Goal: Task Accomplishment & Management: Manage account settings

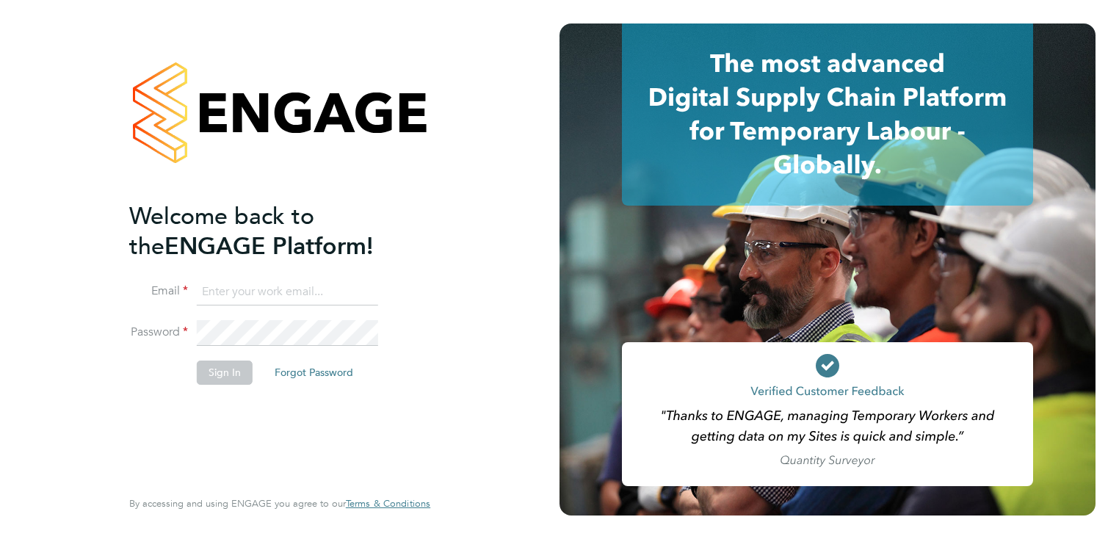
type input "abbie.ross@arcgroup.co.uk"
click at [230, 372] on button "Sign In" at bounding box center [225, 371] width 56 height 23
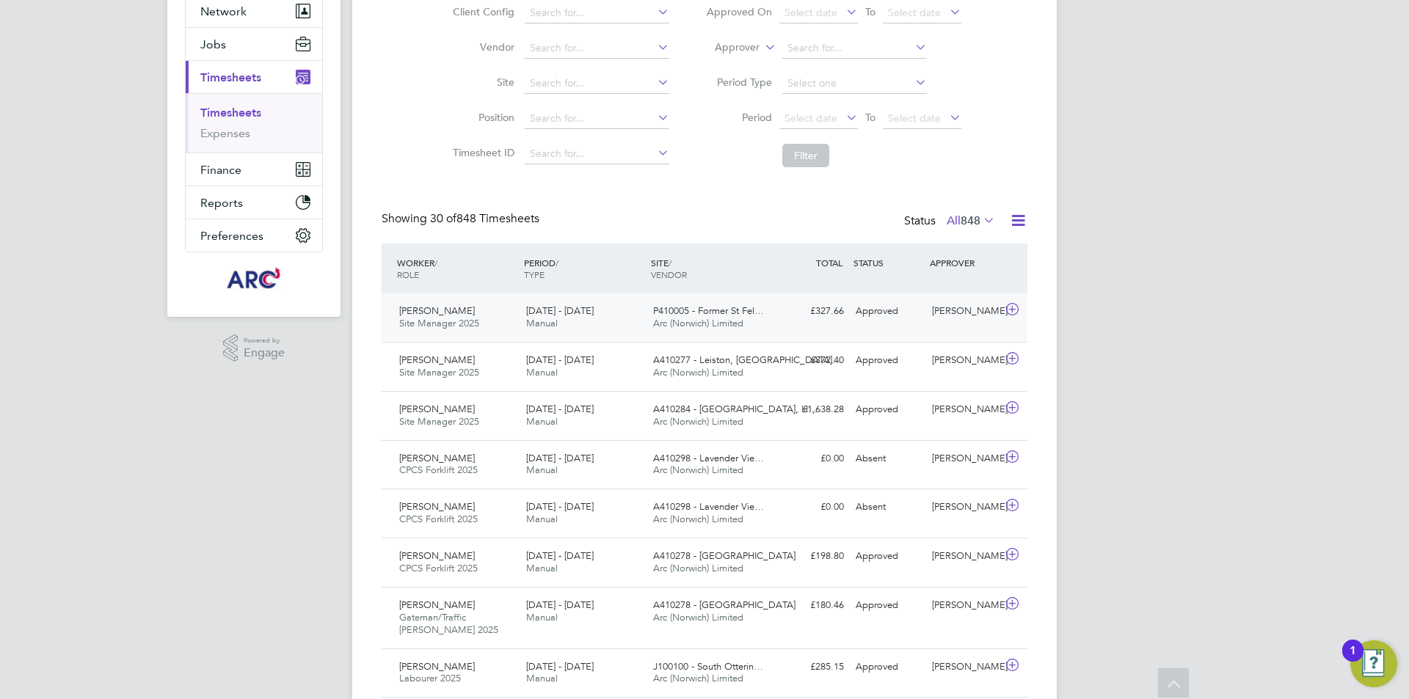
click at [843, 317] on div "£327.66 Approved" at bounding box center [812, 311] width 76 height 24
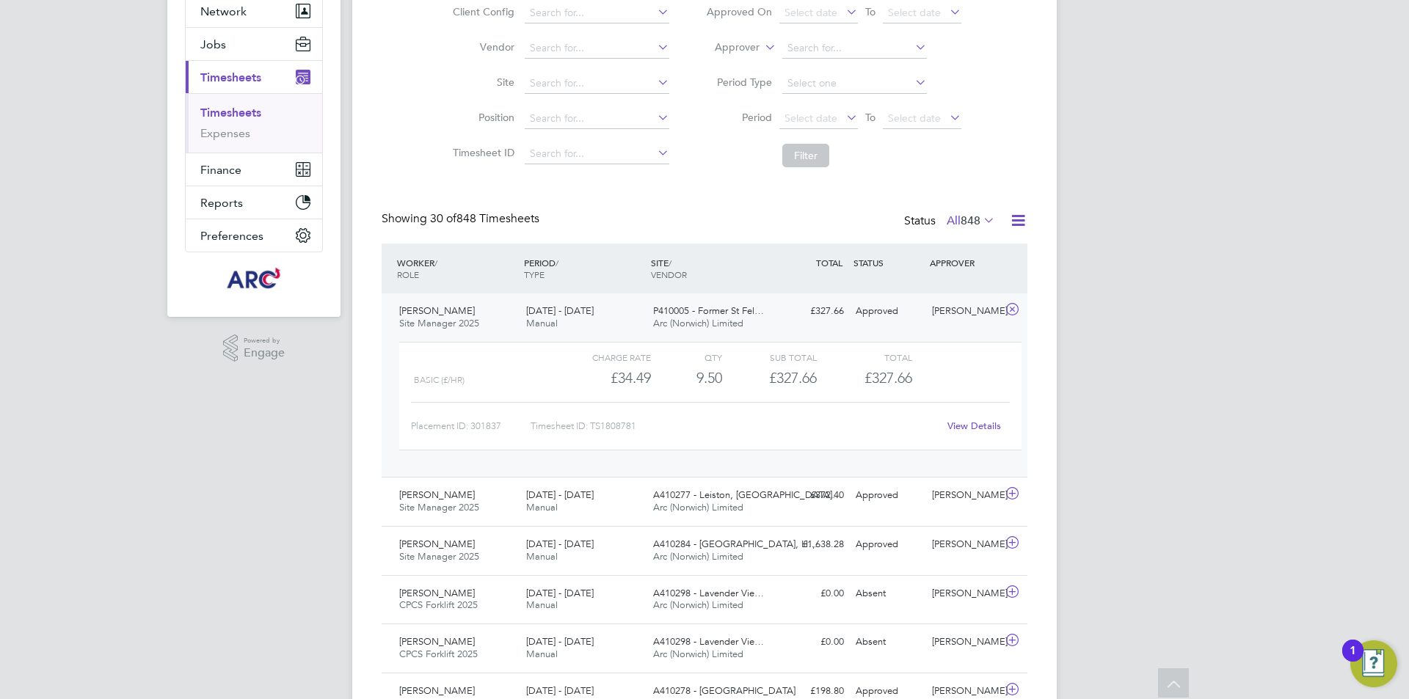
click at [725, 311] on span "P410005 - Former St Fel…" at bounding box center [708, 311] width 111 height 12
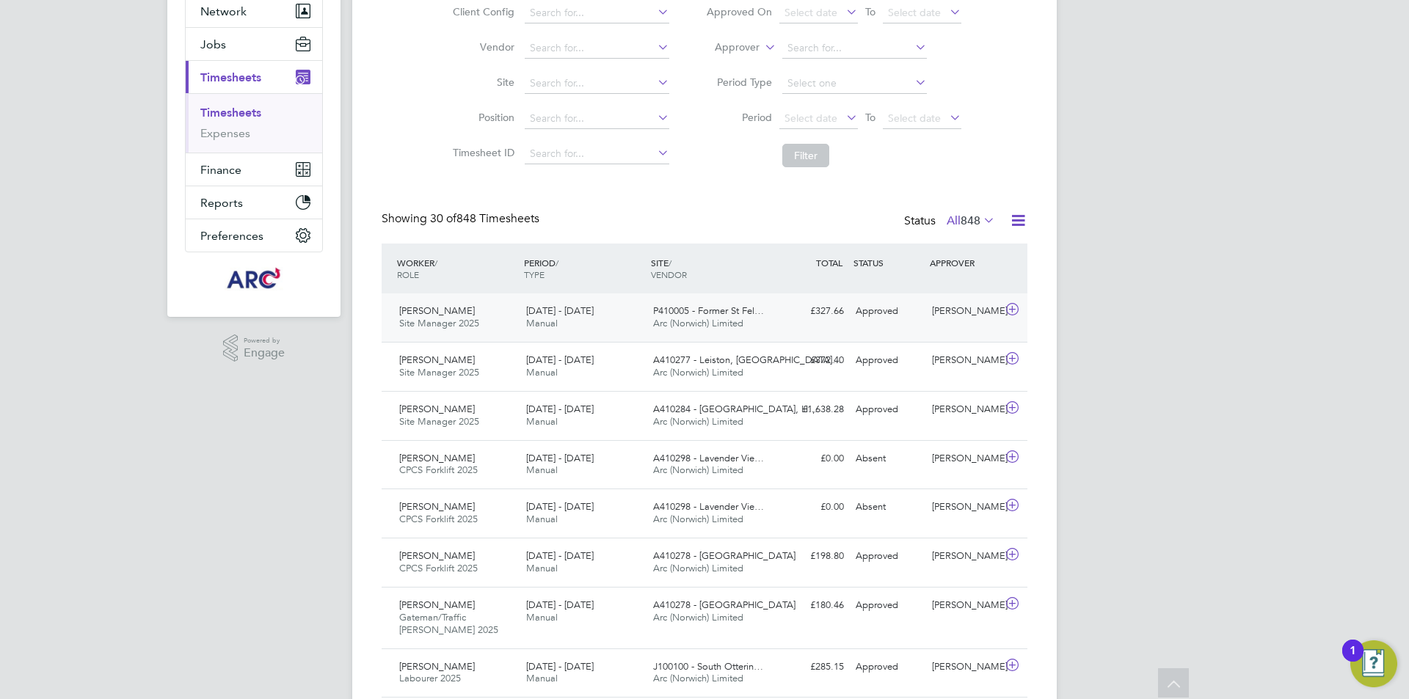
click at [720, 312] on span "P410005 - Former St Fel…" at bounding box center [708, 311] width 111 height 12
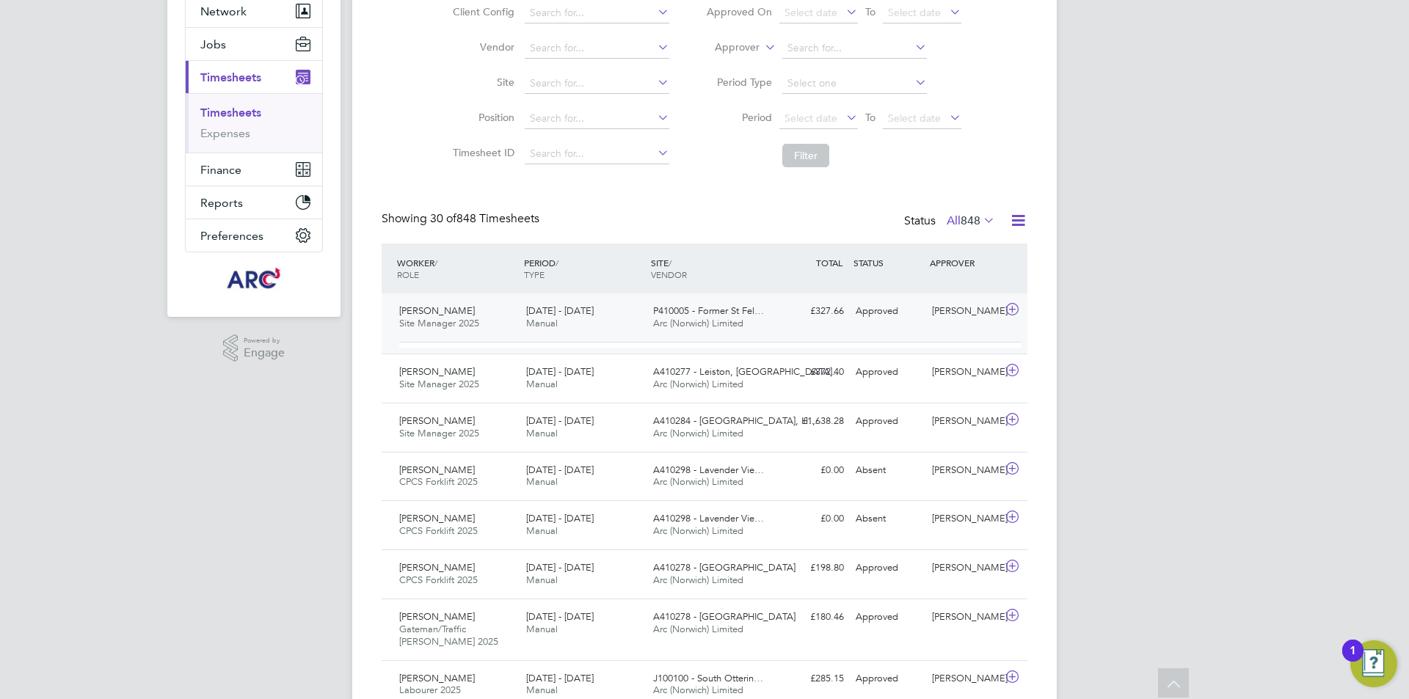
scroll to position [25, 143]
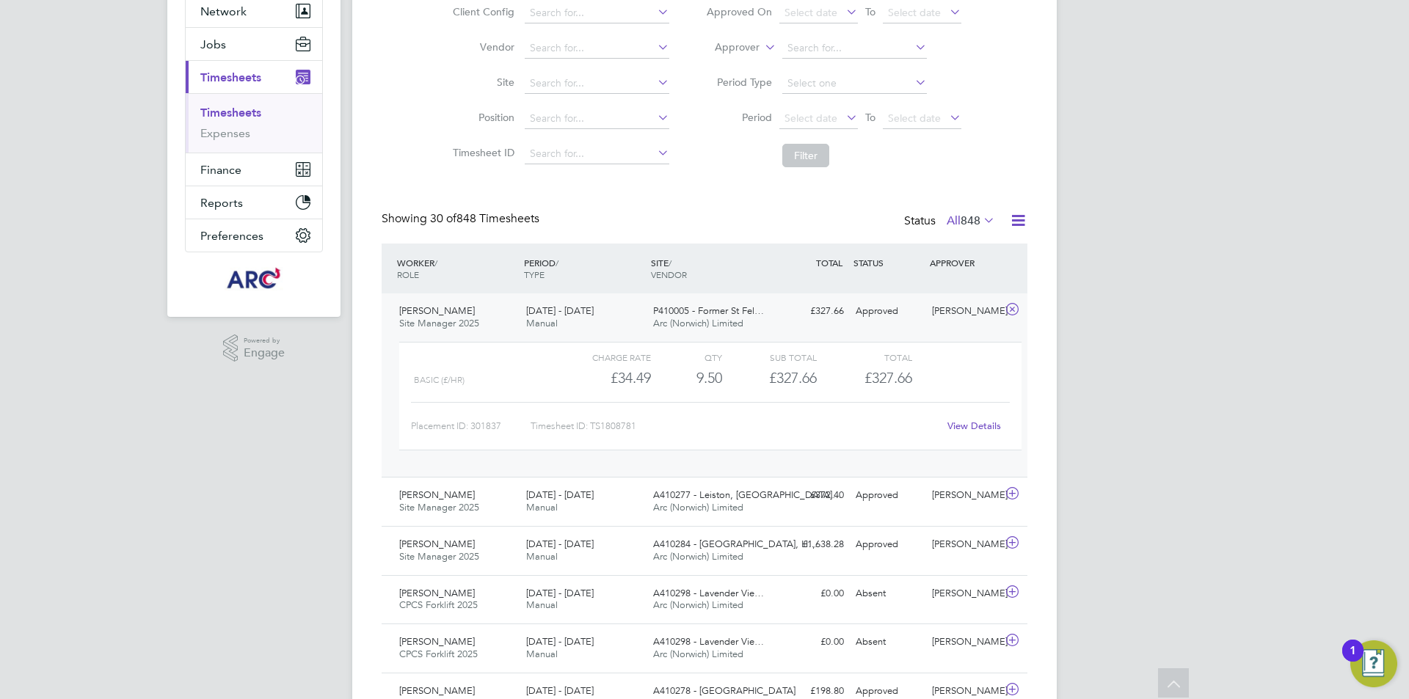
click at [969, 423] on link "View Details" at bounding box center [974, 426] width 54 height 12
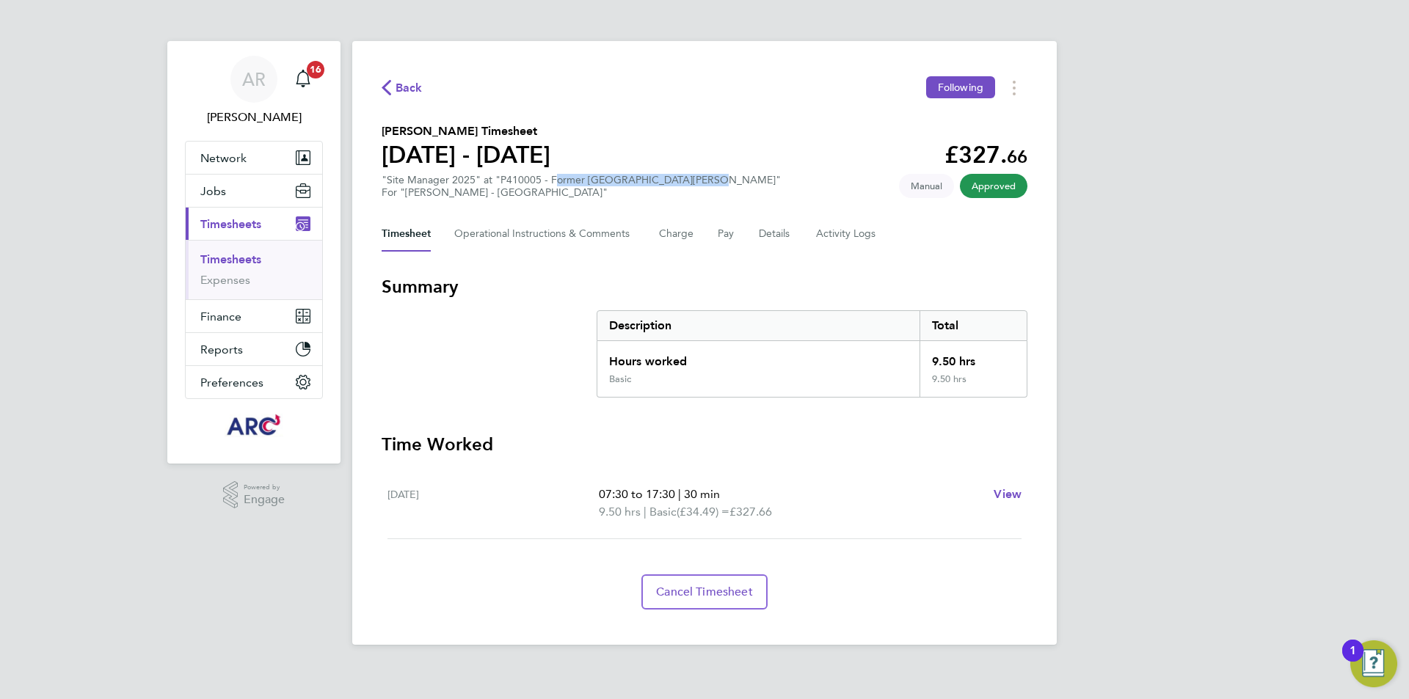
drag, startPoint x: 689, startPoint y: 178, endPoint x: 551, endPoint y: 178, distance: 138.0
click at [551, 178] on div ""Site Manager 2025" at "P410005 - Former St Felix Middle School" For "Lovell - …" at bounding box center [581, 186] width 399 height 25
click at [733, 233] on button "Pay" at bounding box center [727, 234] width 18 height 35
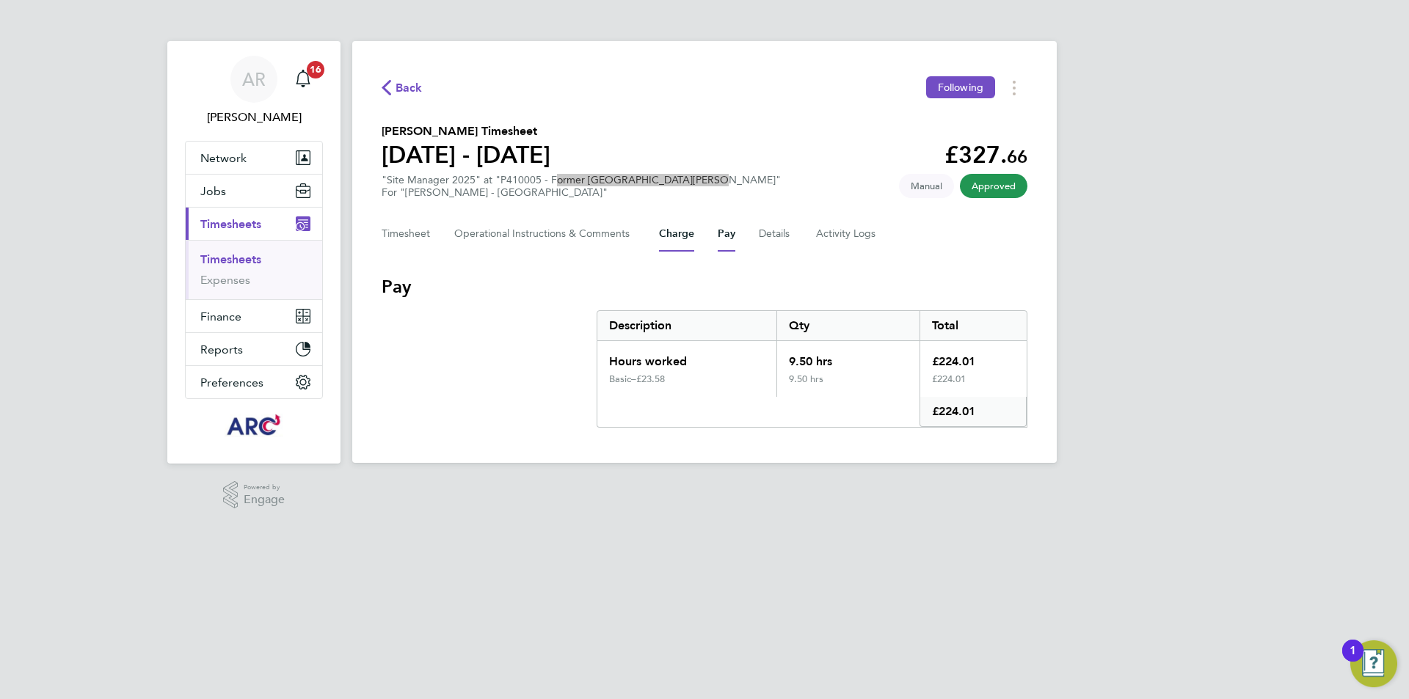
click at [677, 232] on button "Charge" at bounding box center [676, 234] width 35 height 35
click at [730, 229] on button "Pay" at bounding box center [727, 234] width 18 height 35
click at [680, 229] on button "Charge" at bounding box center [676, 234] width 35 height 35
click at [726, 229] on button "Pay" at bounding box center [727, 234] width 18 height 35
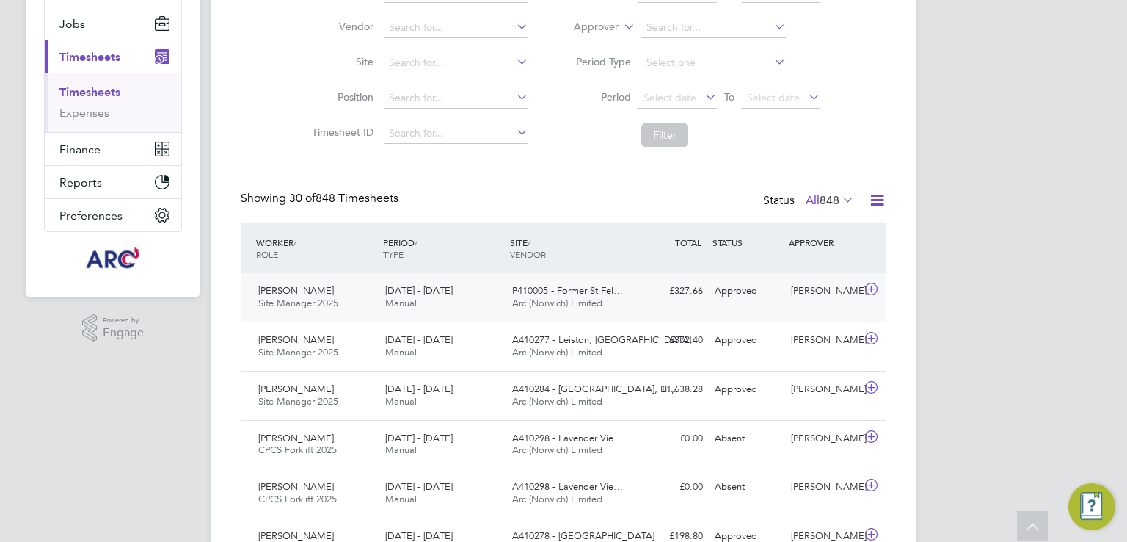
click at [489, 299] on div "16 - 22 Aug 2025 Manual" at bounding box center [442, 297] width 127 height 37
